Goal: Navigation & Orientation: Find specific page/section

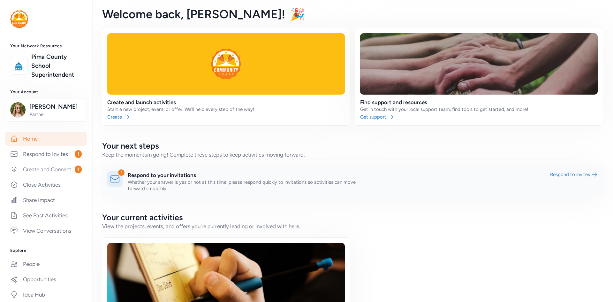
click at [127, 177] on link at bounding box center [352, 181] width 501 height 31
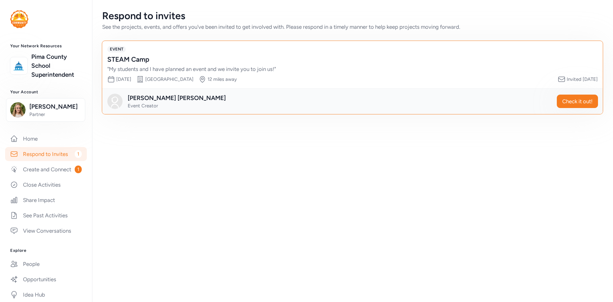
click at [172, 65] on div "" My students and I have planned an event and we invite you to join us! "" at bounding box center [346, 69] width 478 height 8
click at [578, 100] on span "Check it out!" at bounding box center [578, 101] width 30 height 8
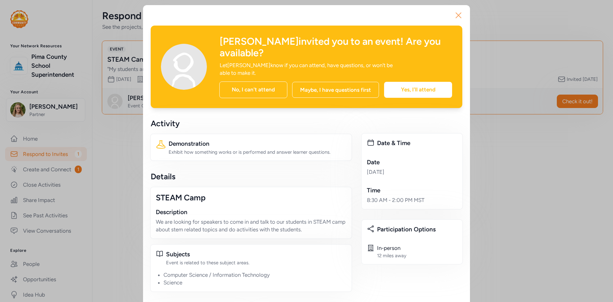
click at [454, 15] on icon "button" at bounding box center [459, 15] width 10 height 10
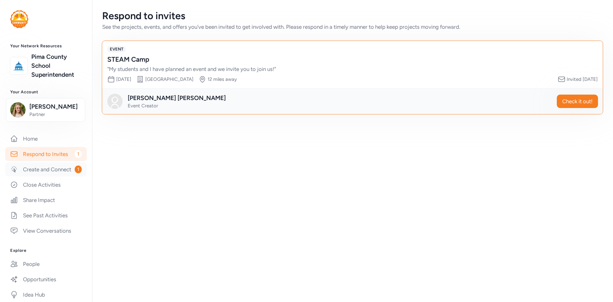
click at [41, 176] on link "Create and Connect 1" at bounding box center [46, 169] width 82 height 14
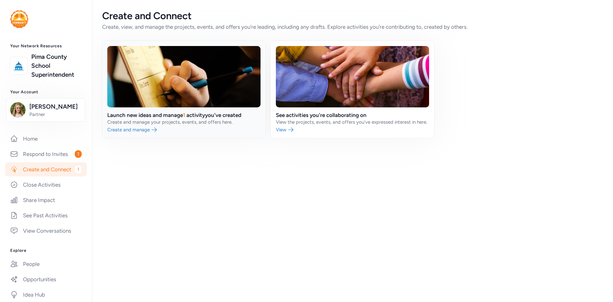
click at [198, 85] on link at bounding box center [184, 89] width 164 height 97
